Goal: Communication & Community: Ask a question

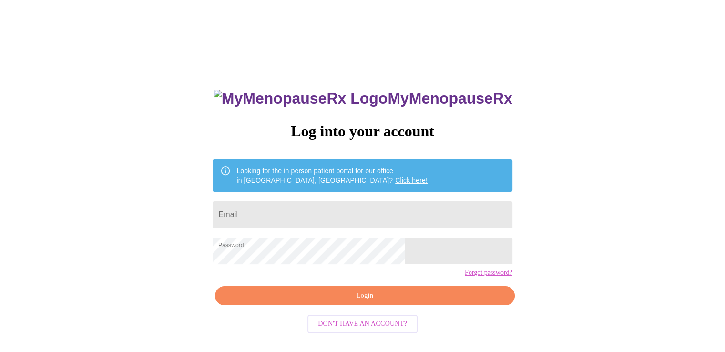
click at [420, 208] on input "Email" at bounding box center [362, 214] width 299 height 27
type input "[EMAIL_ADDRESS][DOMAIN_NAME]"
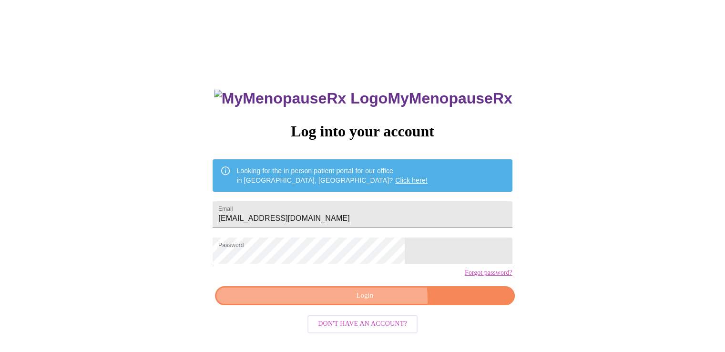
click at [375, 302] on span "Login" at bounding box center [364, 296] width 277 height 12
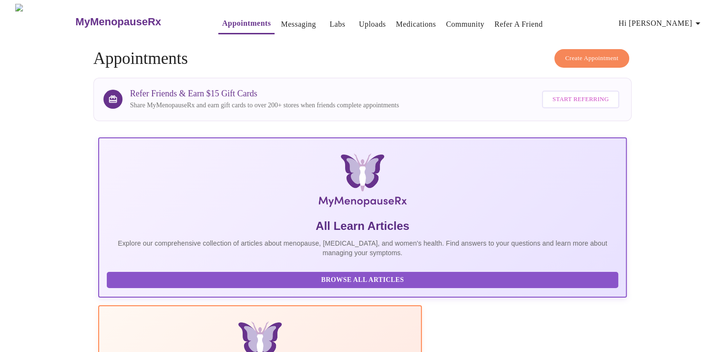
click at [281, 20] on link "Messaging" at bounding box center [298, 24] width 35 height 13
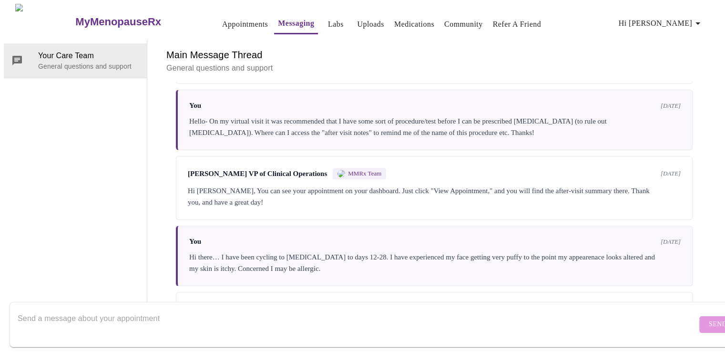
scroll to position [469, 0]
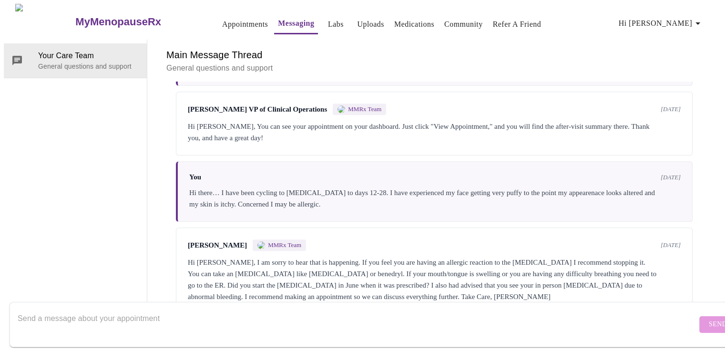
click at [542, 318] on textarea "Send a message about your appointment" at bounding box center [357, 324] width 679 height 31
click at [268, 309] on textarea "To enrich screen reader interactions, please activate Accessibility in Grammarl…" at bounding box center [357, 324] width 679 height 31
type textarea "Hello- I have recently changed jobs and have BCBS HMO advantage. Is this insura…"
click at [709, 318] on span "Send" at bounding box center [718, 324] width 18 height 12
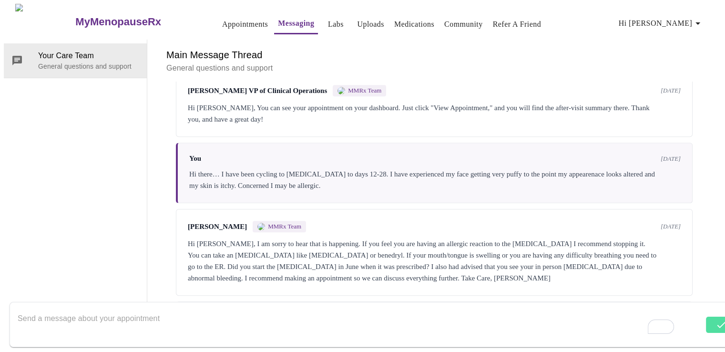
scroll to position [526, 0]
